Goal: Information Seeking & Learning: Learn about a topic

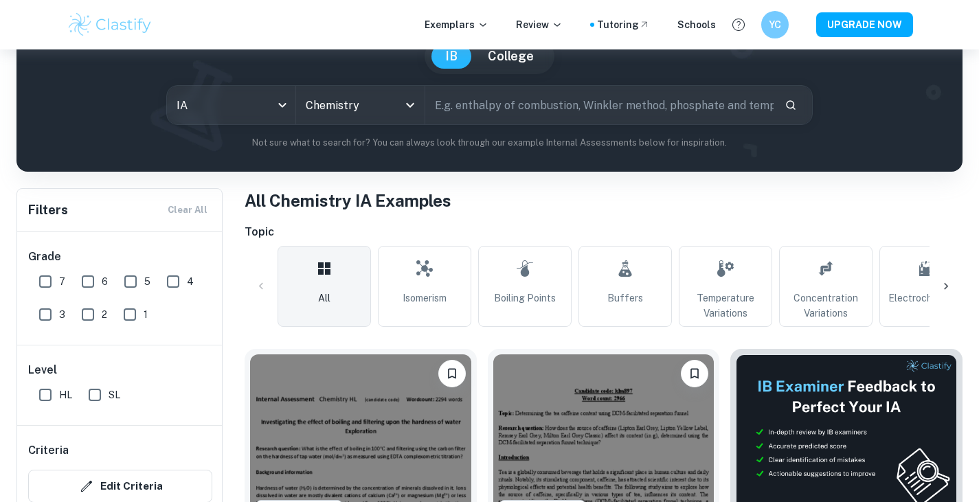
scroll to position [69, 0]
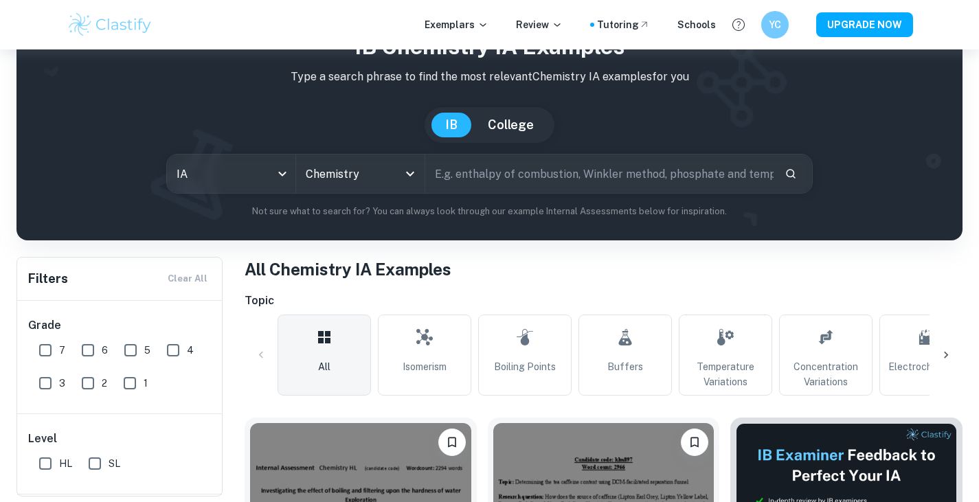
click at [493, 189] on input "text" at bounding box center [599, 174] width 349 height 38
type input "esterification"
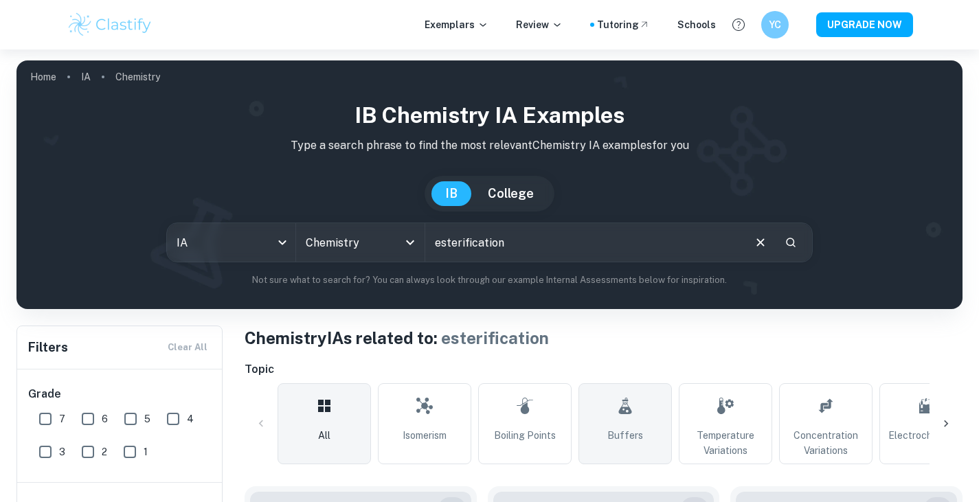
scroll to position [137, 0]
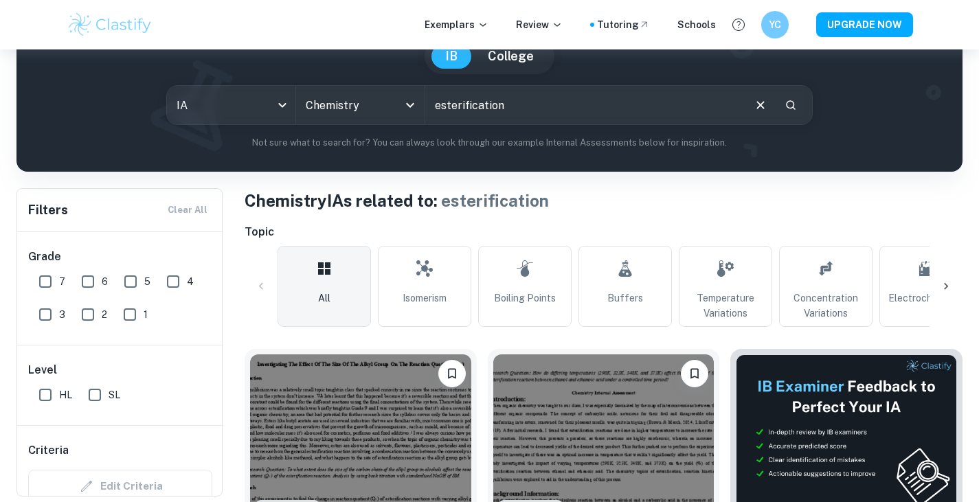
click at [948, 279] on div at bounding box center [945, 286] width 33 height 33
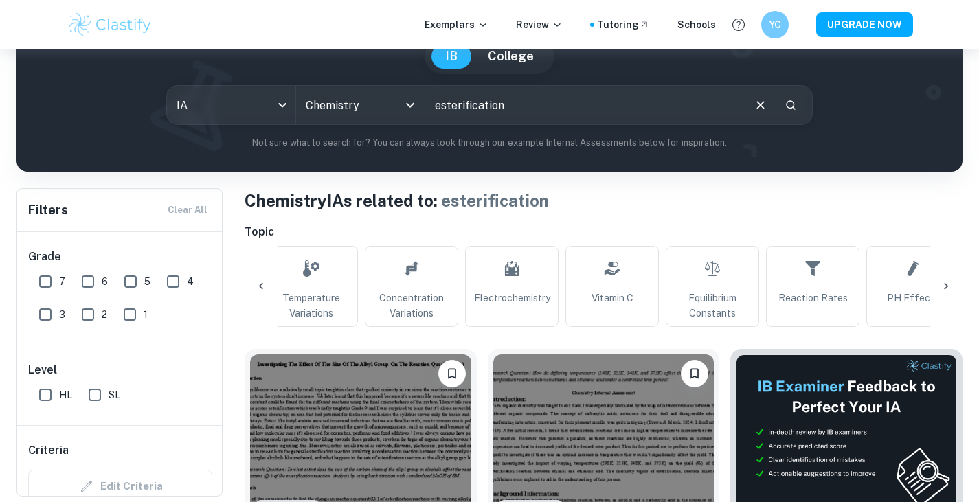
scroll to position [0, 644]
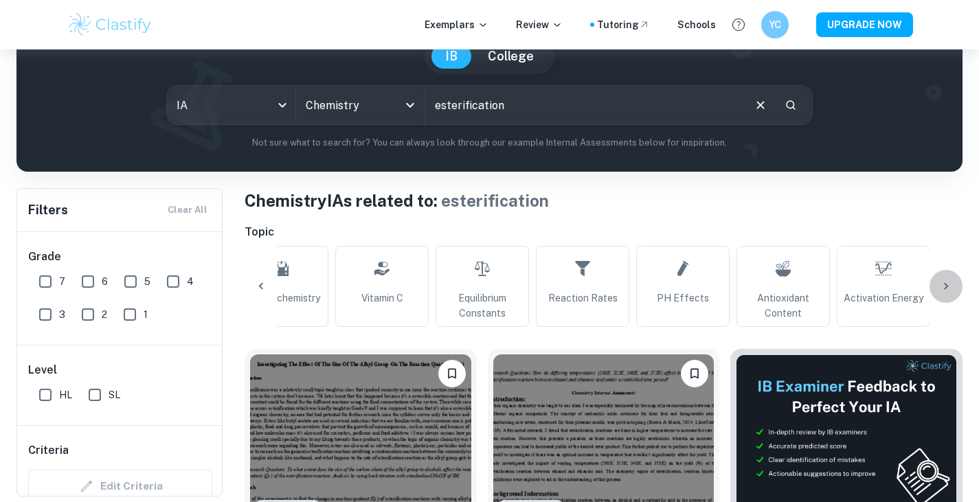
click at [948, 279] on div at bounding box center [945, 286] width 33 height 33
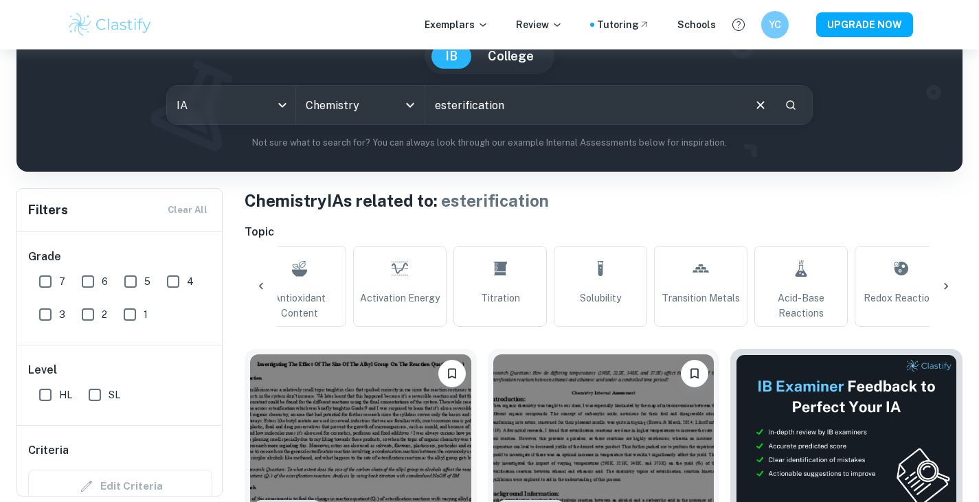
scroll to position [0, 1289]
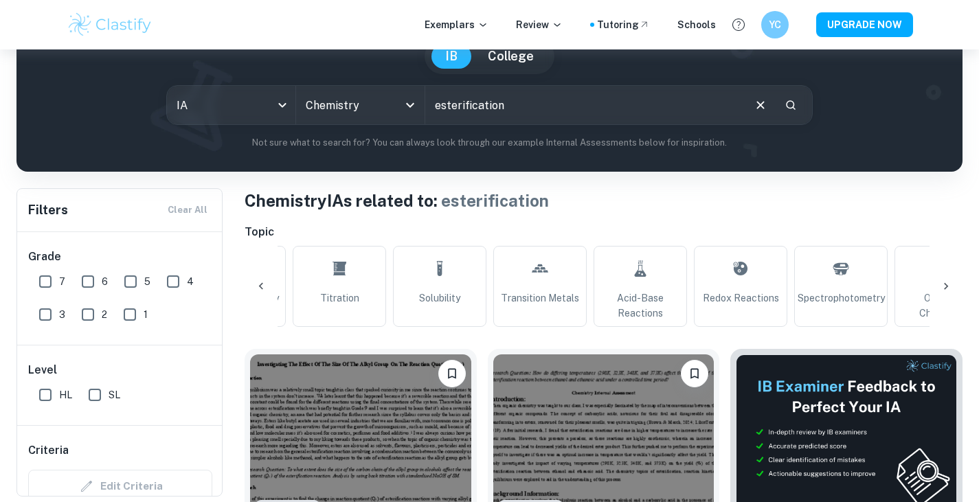
click at [948, 279] on div at bounding box center [945, 286] width 33 height 33
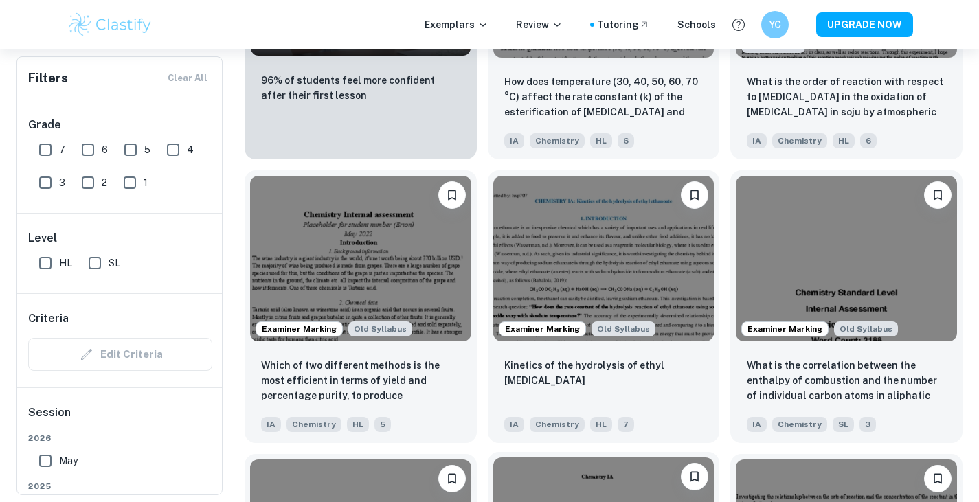
scroll to position [1511, 0]
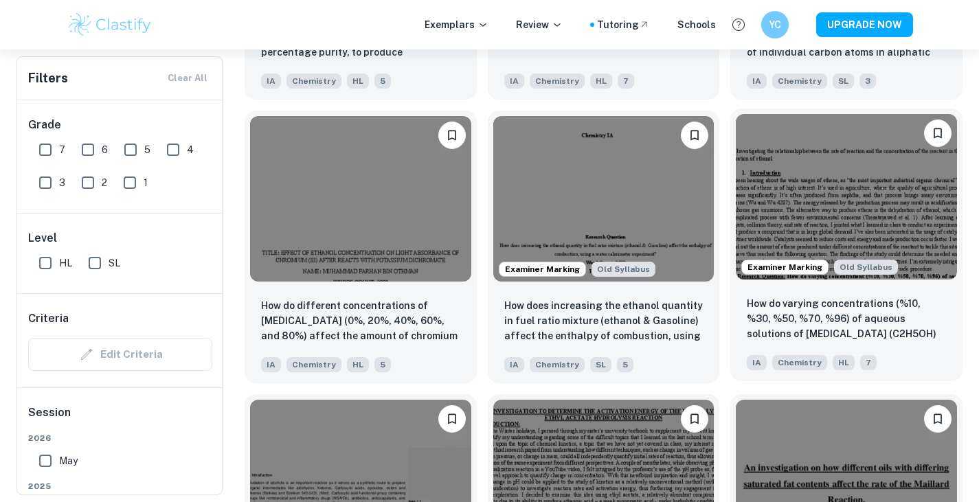
click at [888, 228] on img at bounding box center [846, 197] width 221 height 166
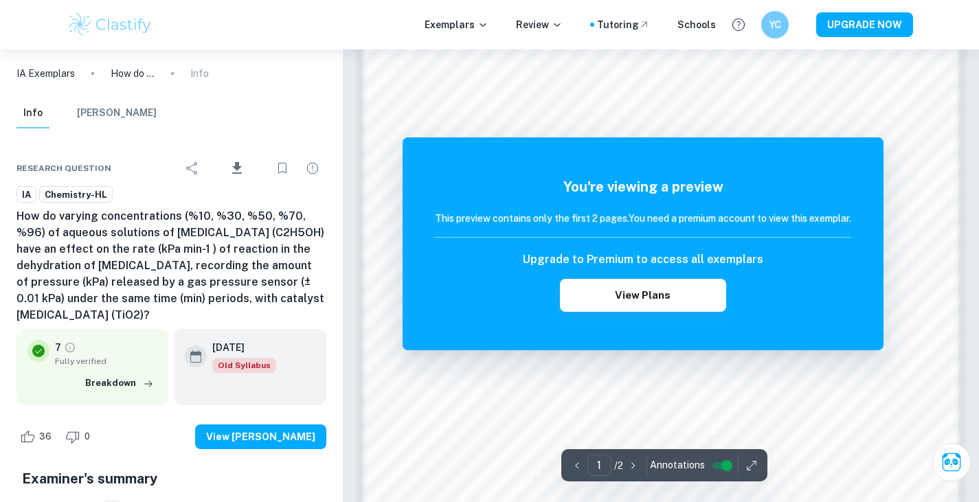
scroll to position [1340, 0]
